Goal: Find contact information: Find contact information

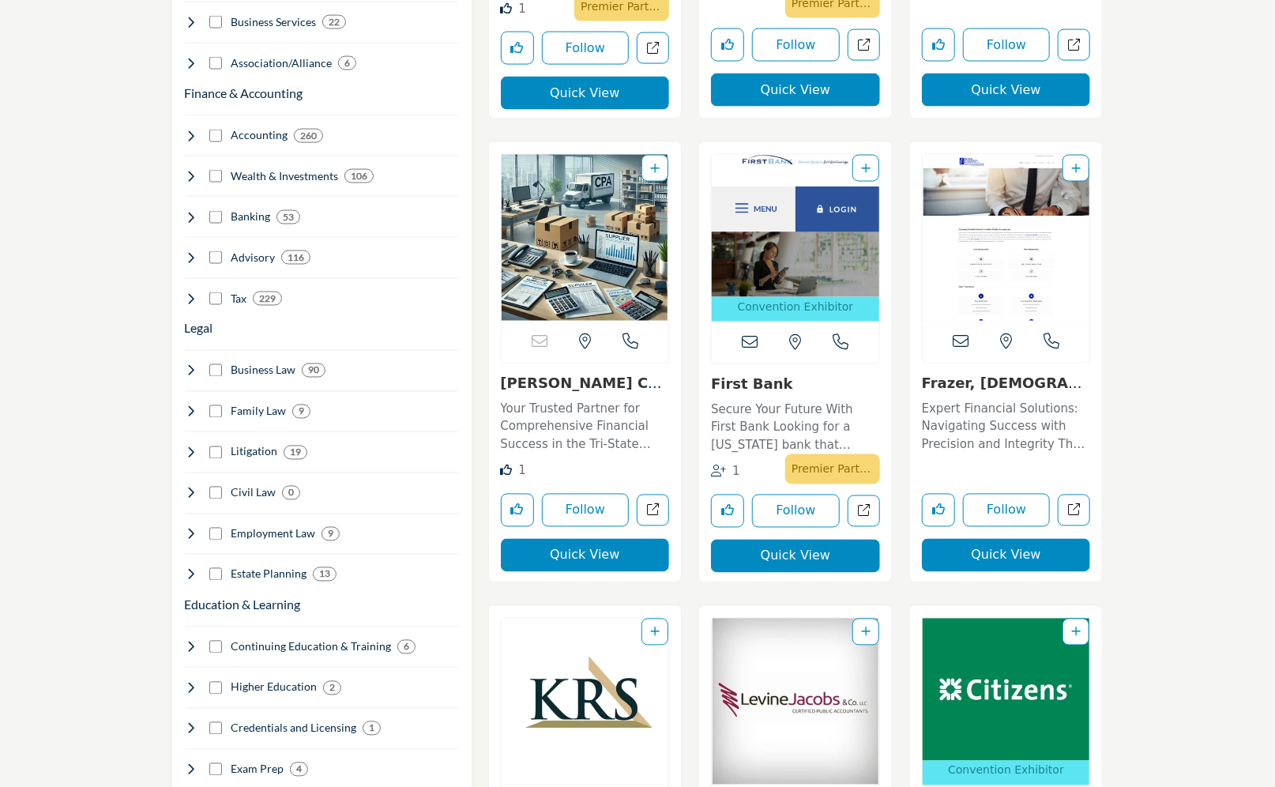
scroll to position [1264, 0]
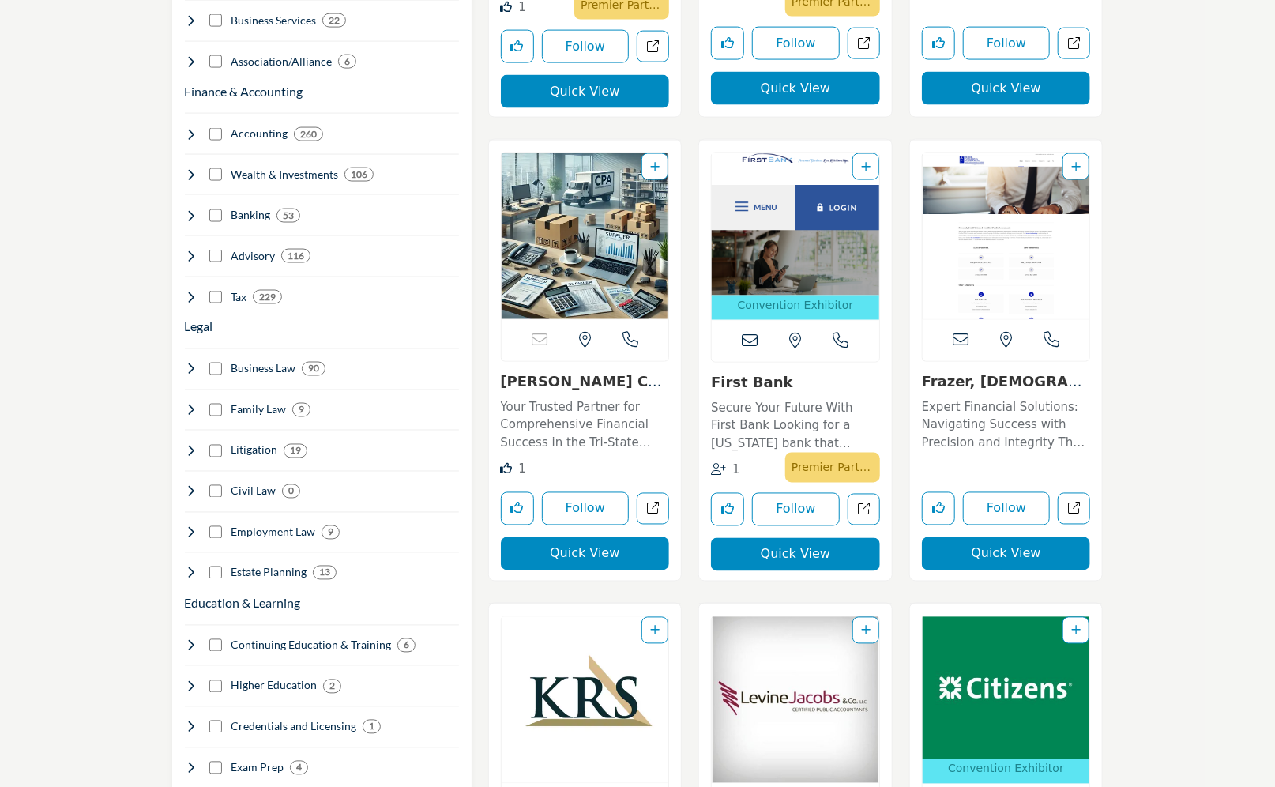
click at [572, 386] on link "Kinney Company LLC (..." at bounding box center [581, 391] width 161 height 34
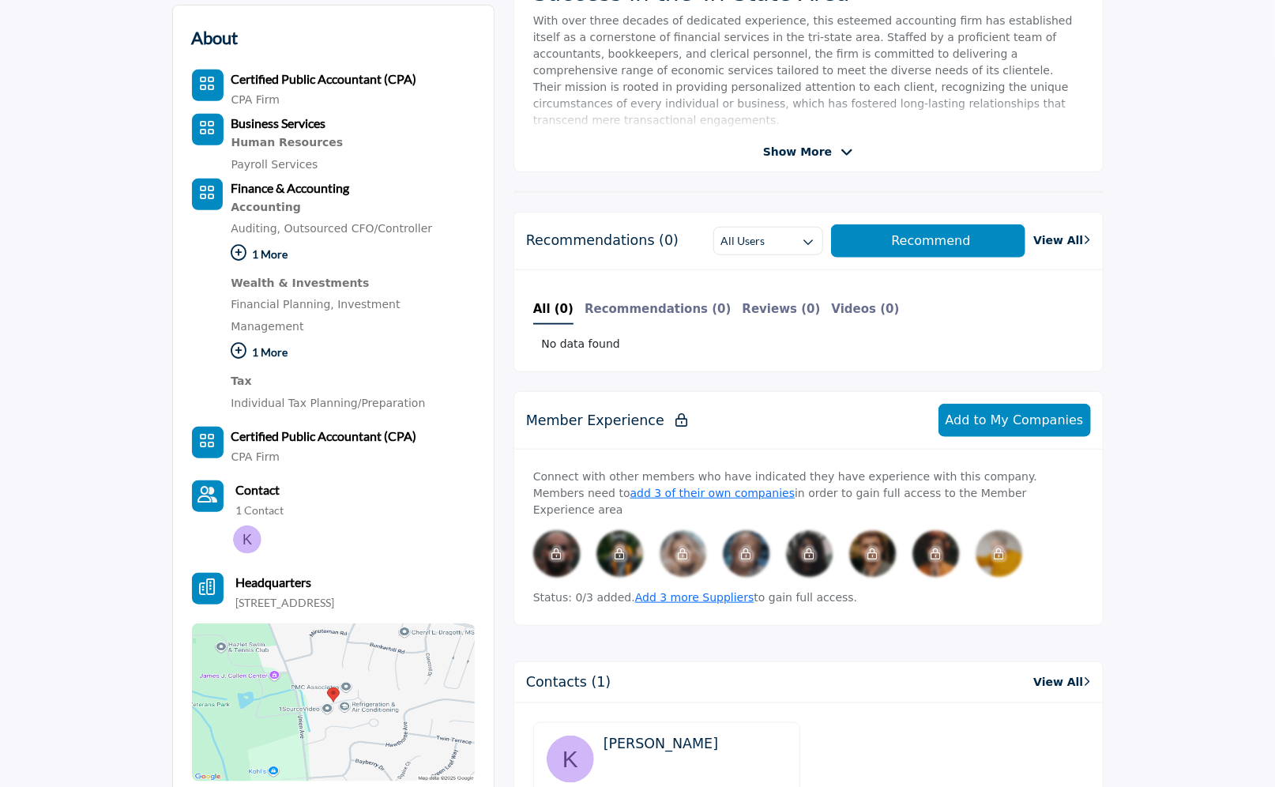
scroll to position [869, 0]
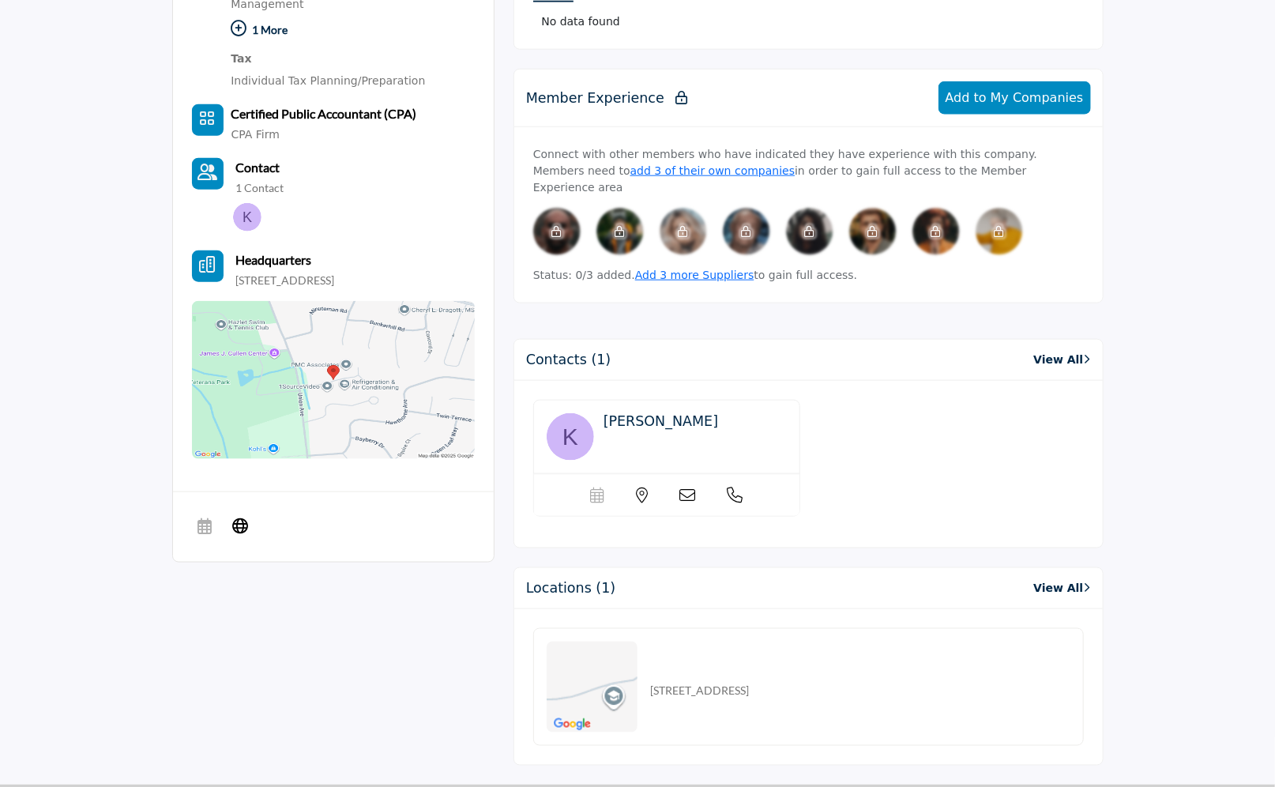
click at [678, 474] on div "Scheduler url is currently unavailable for this contact." at bounding box center [666, 495] width 265 height 42
click at [1060, 351] on link "View All" at bounding box center [1061, 359] width 57 height 17
